Goal: Task Accomplishment & Management: Manage account settings

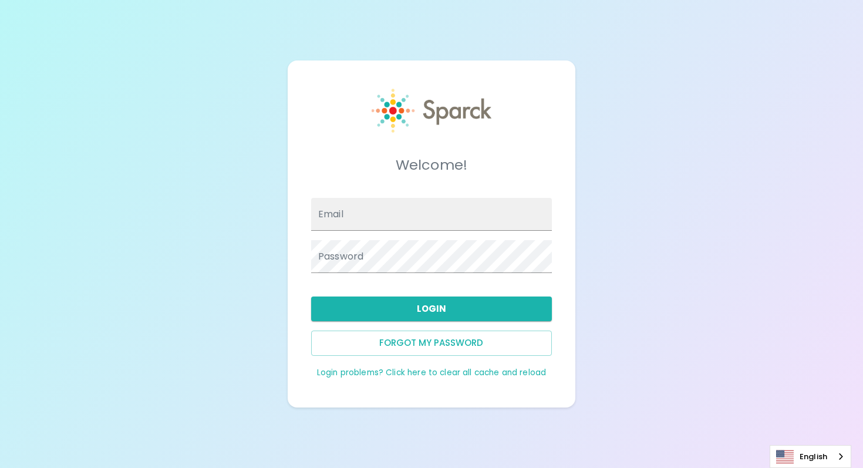
type input "[EMAIL_ADDRESS][DOMAIN_NAME]"
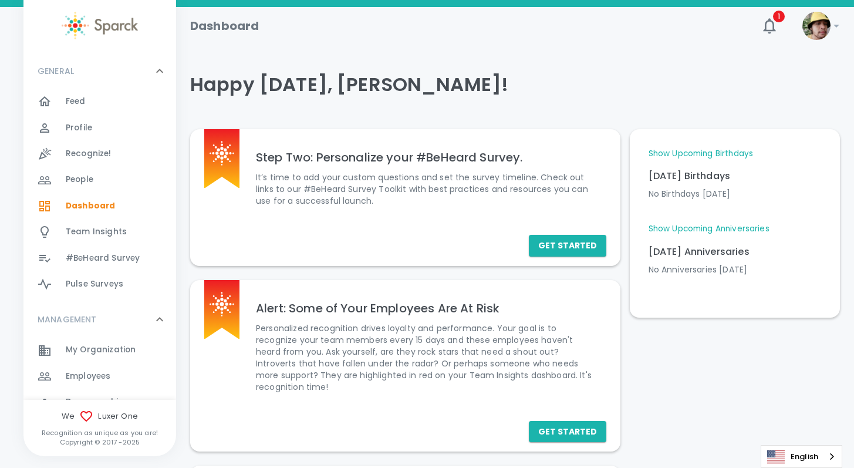
click at [91, 341] on div "My Organization 0" at bounding box center [99, 350] width 153 height 26
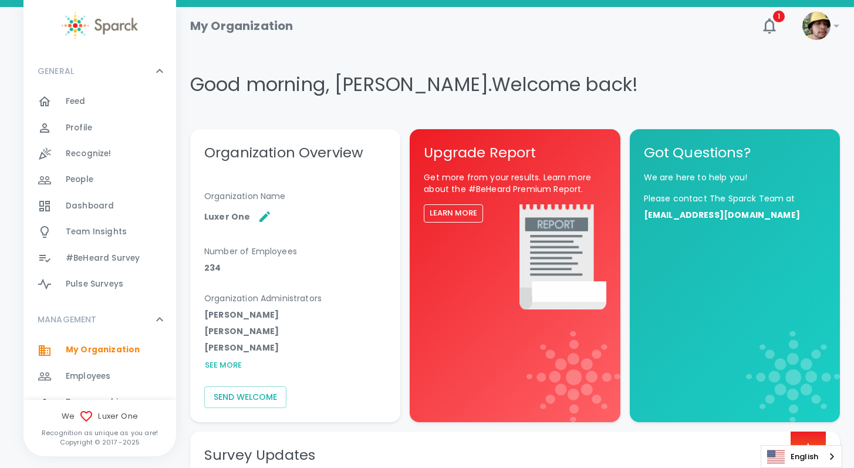
click at [106, 369] on span "Employees 0" at bounding box center [88, 376] width 45 height 16
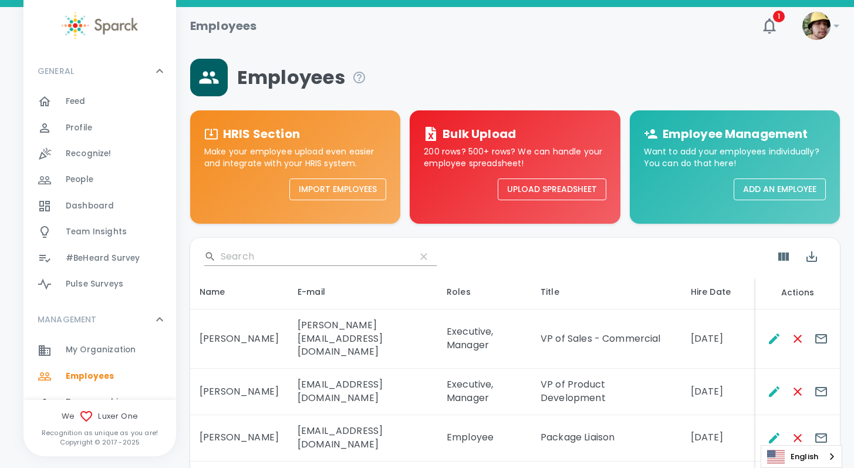
click at [248, 255] on input "Search" at bounding box center [314, 256] width 186 height 19
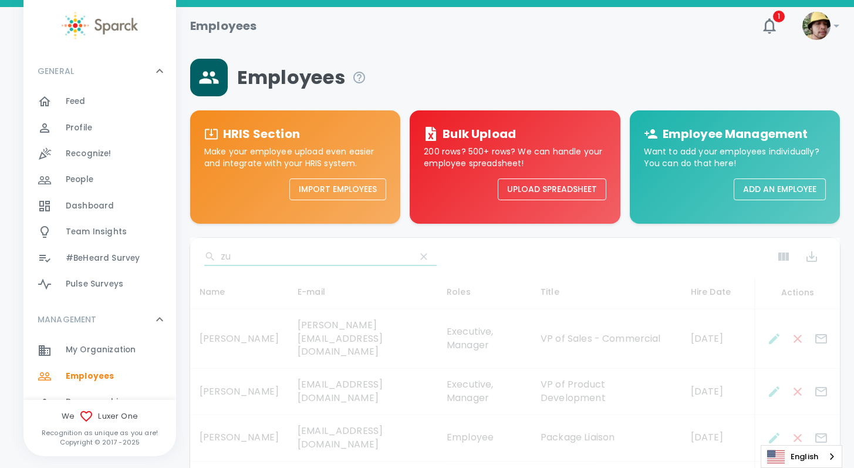
type input "z"
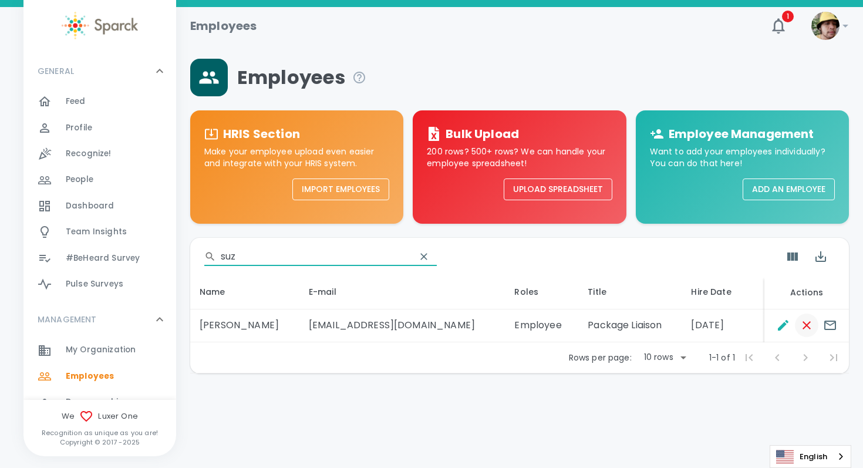
type input "suz"
click at [808, 325] on icon "Remove Employee" at bounding box center [807, 325] width 14 height 14
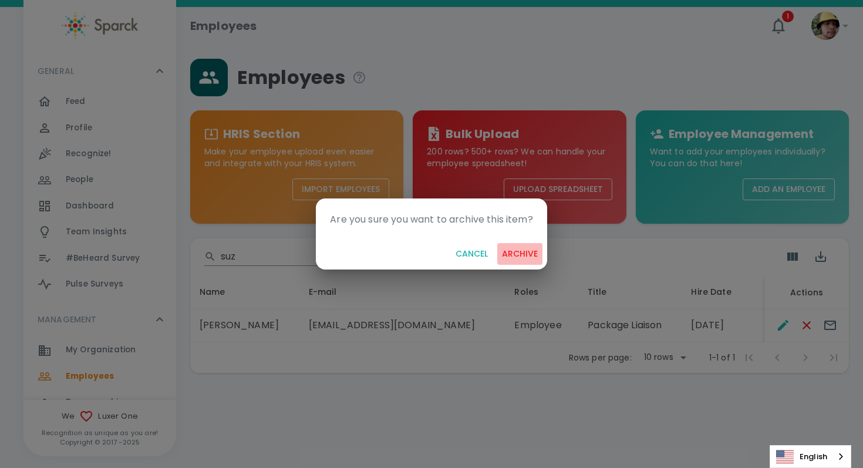
click at [514, 256] on button "archive" at bounding box center [519, 254] width 45 height 22
